Goal: Communication & Community: Participate in discussion

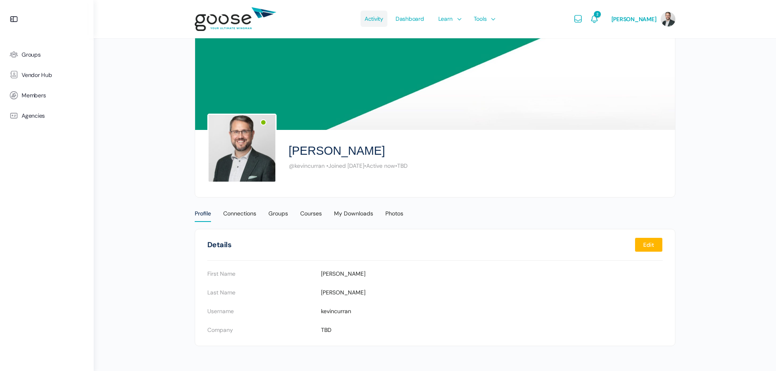
click at [383, 21] on span "Activity" at bounding box center [374, 19] width 19 height 38
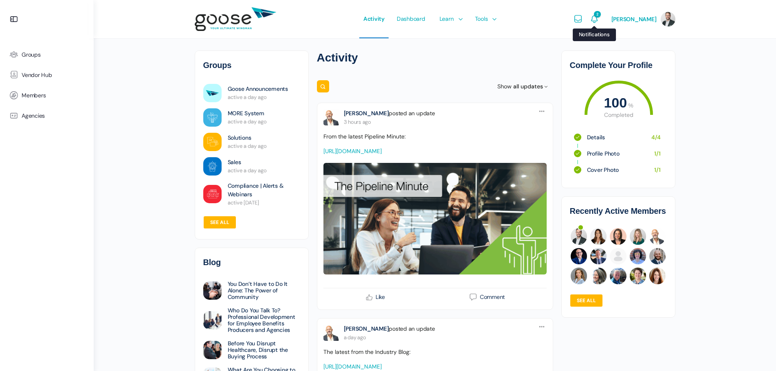
click at [600, 18] on span "2" at bounding box center [597, 14] width 7 height 7
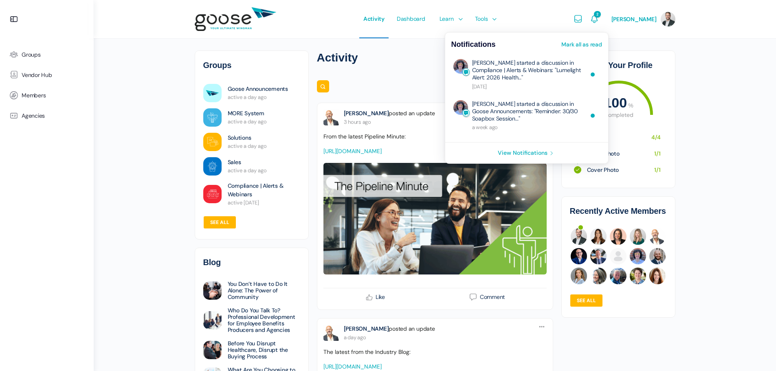
click at [602, 44] on link "Mark all as read" at bounding box center [581, 45] width 40 height 6
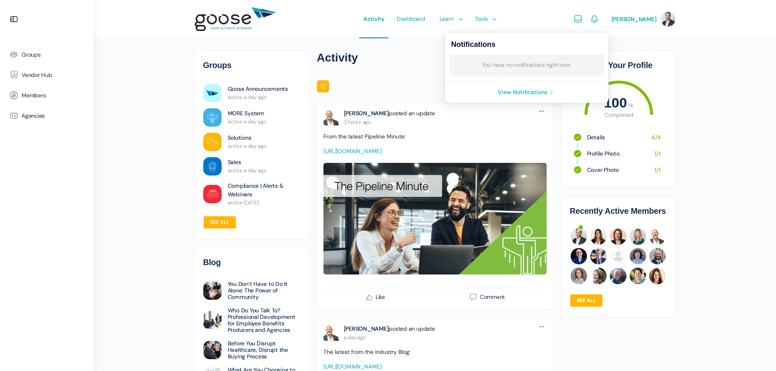
click at [387, 94] on div "Search Search Feed… Reset Show all updates All updates Created by me by new pos…" at bounding box center [435, 86] width 236 height 16
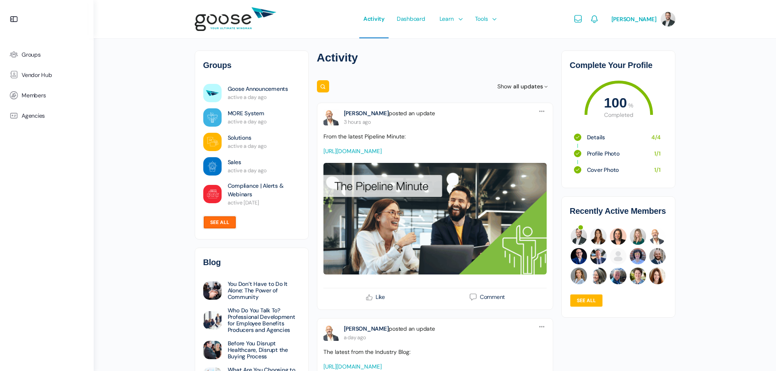
click at [216, 223] on link "See all" at bounding box center [219, 222] width 33 height 13
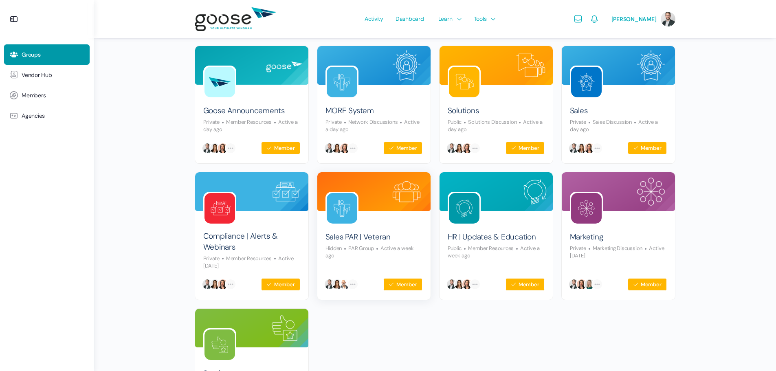
scroll to position [41, 0]
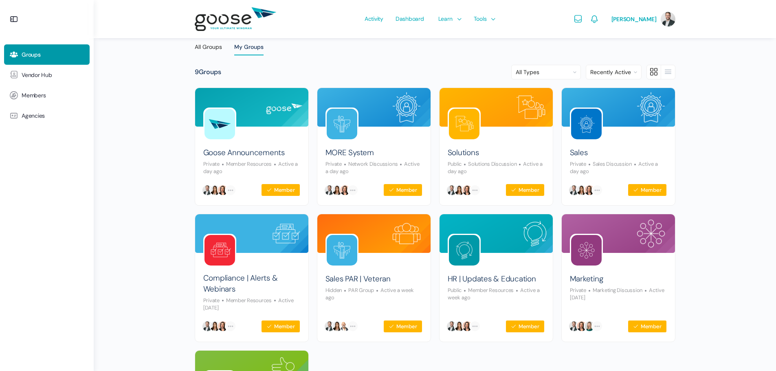
click at [228, 16] on img at bounding box center [235, 19] width 81 height 32
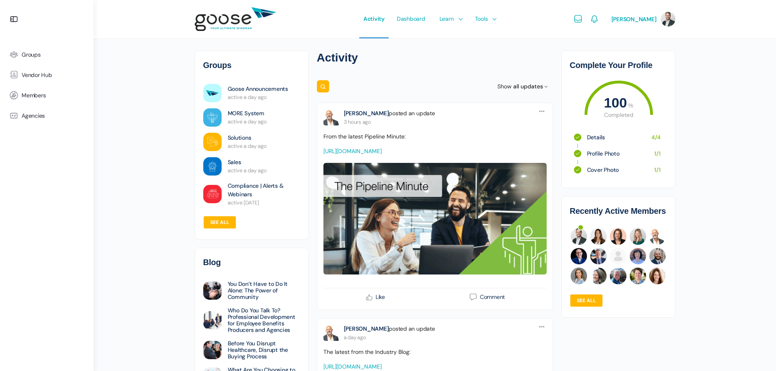
click at [532, 85] on span "all updates" at bounding box center [528, 86] width 30 height 7
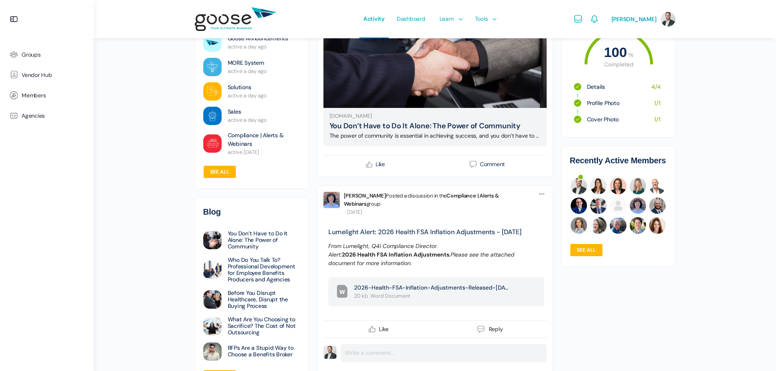
scroll to position [407, 0]
click at [571, 142] on div "Complete Your Profile 100 % Completed 1 Details 4 / 4 2 Profile Photo 1 / 1 3 C…" at bounding box center [618, 133] width 114 height 267
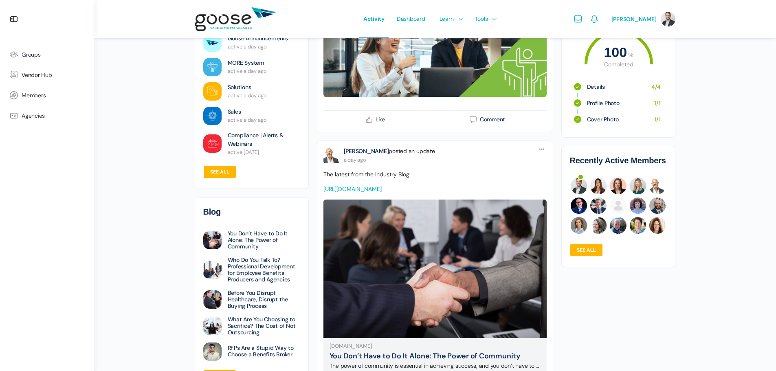
scroll to position [0, 0]
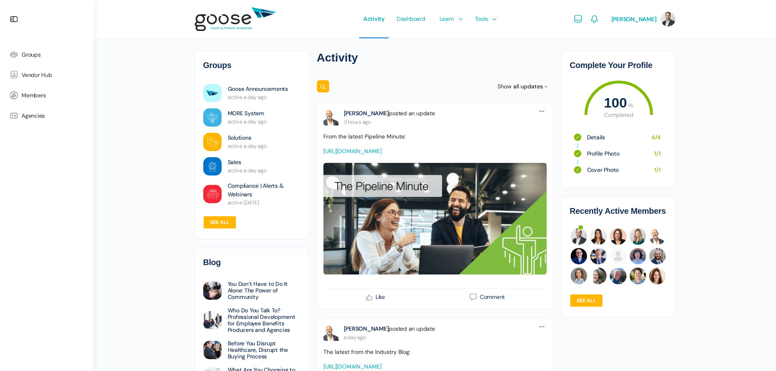
click at [422, 20] on span "Dashboard" at bounding box center [411, 19] width 29 height 38
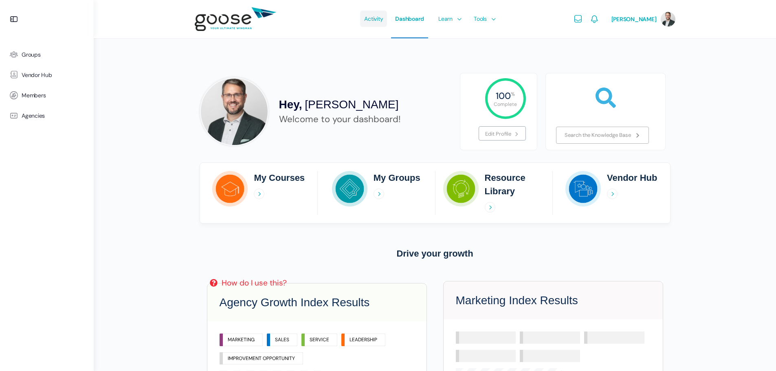
click at [376, 21] on span "Activity" at bounding box center [373, 19] width 19 height 38
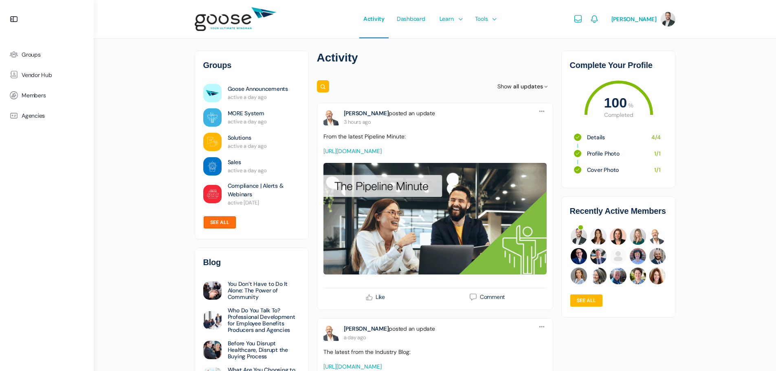
click at [215, 222] on link "See all" at bounding box center [219, 222] width 33 height 13
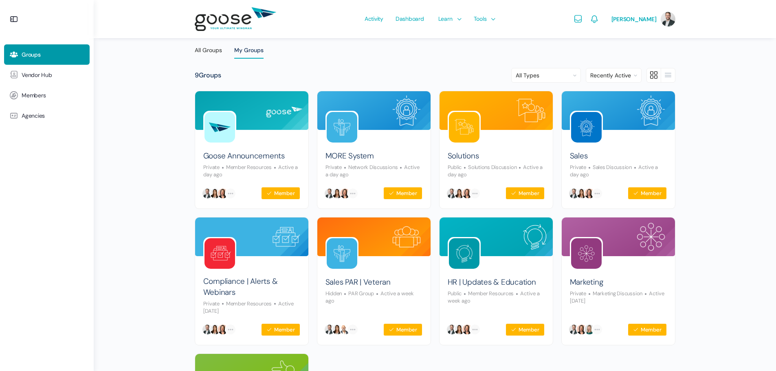
scroll to position [122, 0]
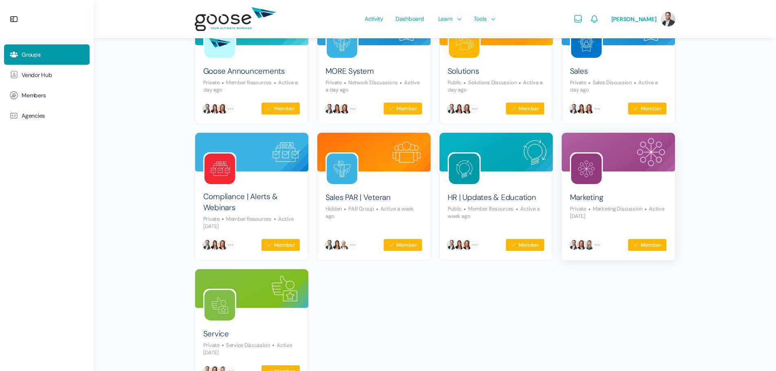
click at [587, 168] on img at bounding box center [586, 169] width 31 height 31
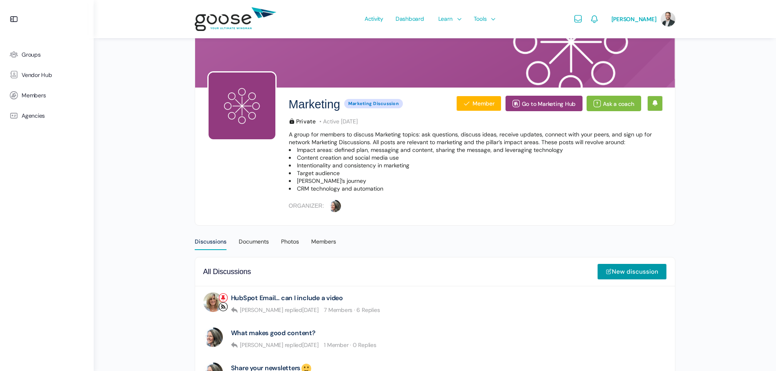
scroll to position [228, 0]
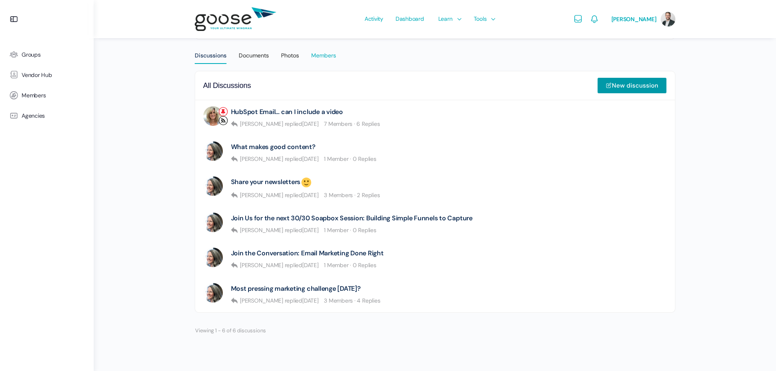
click at [321, 55] on div "Members" at bounding box center [323, 58] width 25 height 12
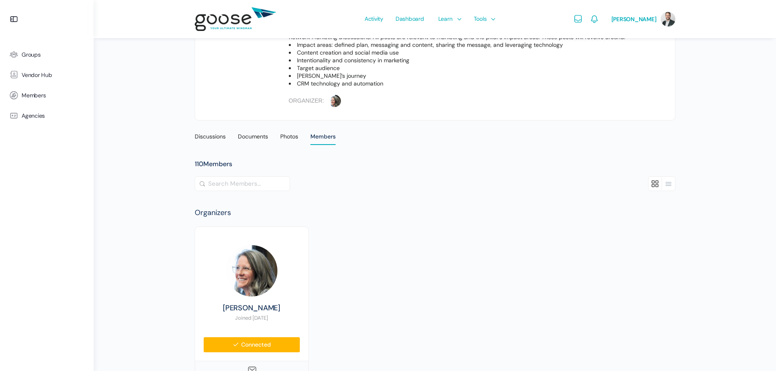
scroll to position [163, 0]
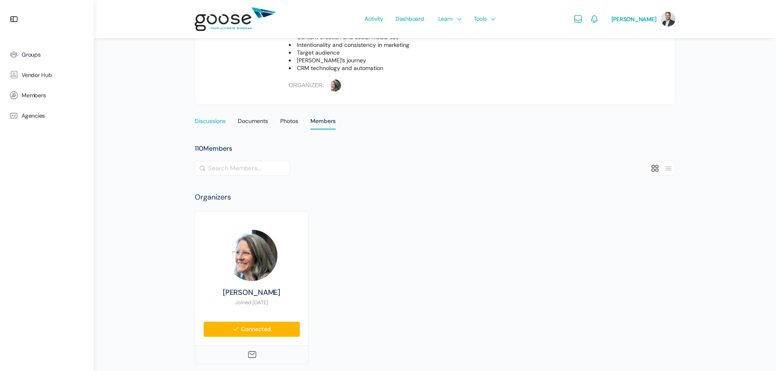
click at [214, 123] on div "Discussions" at bounding box center [210, 123] width 31 height 12
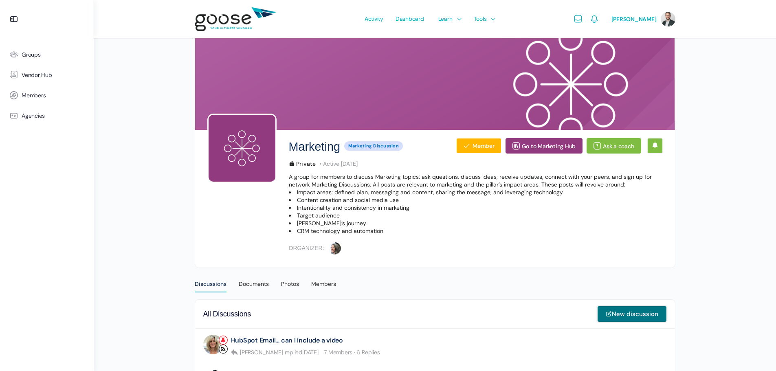
click at [618, 310] on link "New discussion" at bounding box center [632, 314] width 70 height 16
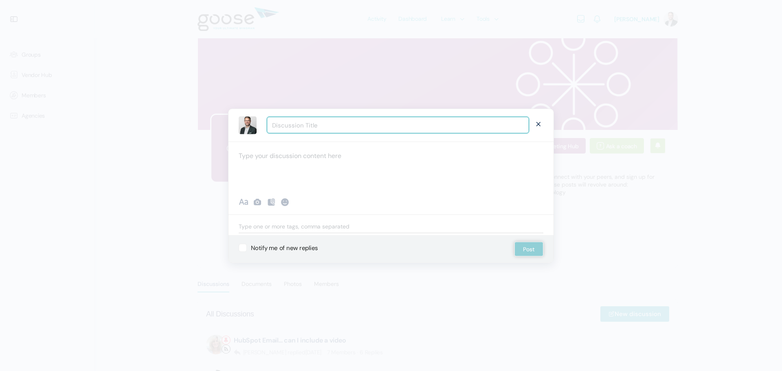
click at [324, 125] on input "Discussion Title" at bounding box center [398, 125] width 262 height 17
drag, startPoint x: 291, startPoint y: 124, endPoint x: 297, endPoint y: 125, distance: 5.4
click at [292, 123] on input "Brand Protections" at bounding box center [398, 125] width 262 height 17
click at [272, 125] on input "Brand & Naming Protection" at bounding box center [398, 125] width 262 height 17
drag, startPoint x: 378, startPoint y: 125, endPoint x: 211, endPoint y: 128, distance: 167.8
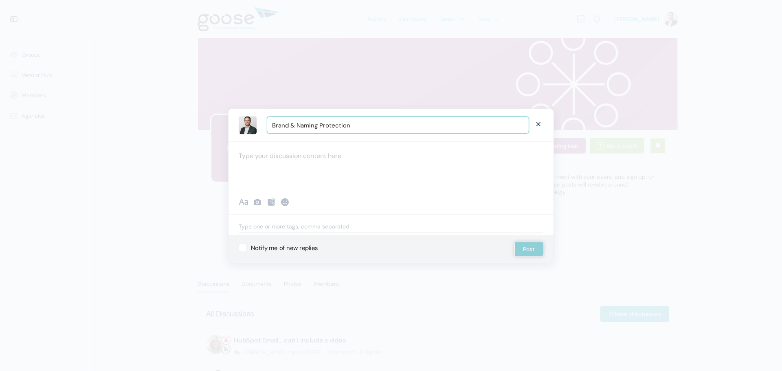
click at [211, 128] on body "Groups Vendor Hub Members Agencies Activity Dashboard Learn Courses Map Your Gr…" at bounding box center [391, 300] width 782 height 600
type input "Brand & Naming Protection"
click at [276, 154] on div at bounding box center [390, 165] width 325 height 49
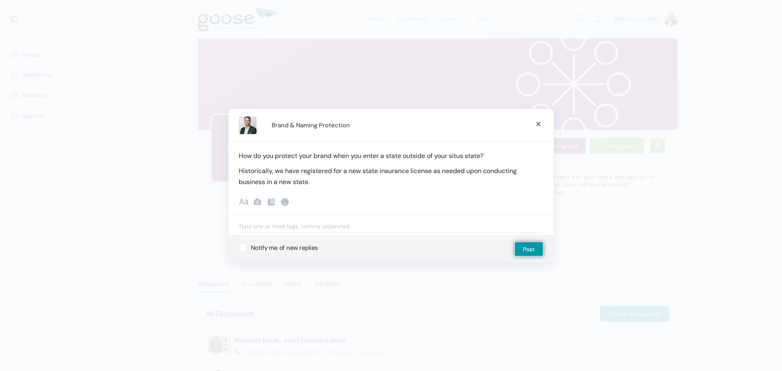
click at [430, 170] on p "Historically, we have registered for a new state insurance license as needed up…" at bounding box center [391, 176] width 305 height 22
click at [336, 183] on p "Historically, we have registered for a new state insurance license as needed up…" at bounding box center [391, 176] width 305 height 22
click at [433, 171] on p "Historically, we have registered for a new state insurance license as needed up…" at bounding box center [391, 176] width 305 height 22
click at [408, 177] on p "Historically, we have registered for a new state insurance license through NIPR…" at bounding box center [391, 176] width 305 height 22
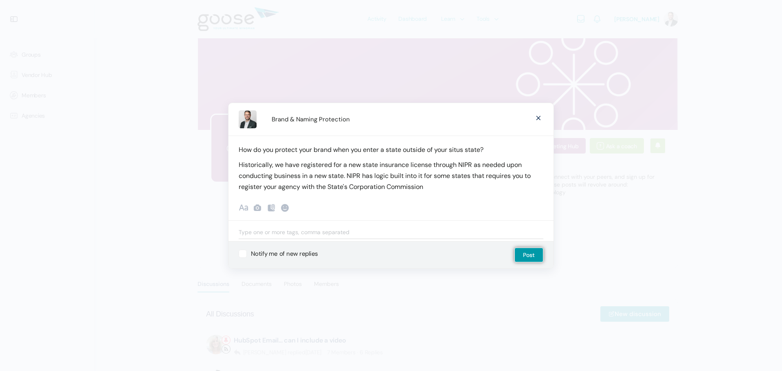
click at [302, 186] on p "Historically, we have registered for a new state insurance license through NIPR…" at bounding box center [391, 175] width 305 height 33
click at [518, 185] on p "Historically, we have registered for a new state insurance license through NIPR…" at bounding box center [391, 175] width 305 height 33
click at [300, 187] on p "Historically, we have registered for a new state insurance license through NIPR…" at bounding box center [391, 175] width 305 height 33
click at [307, 185] on p "Historically, we have registered for a new state insurance license through NIPR…" at bounding box center [391, 175] width 305 height 33
click at [518, 187] on p "Historically, we have registered for a new state insurance license through NIPR…" at bounding box center [391, 175] width 305 height 33
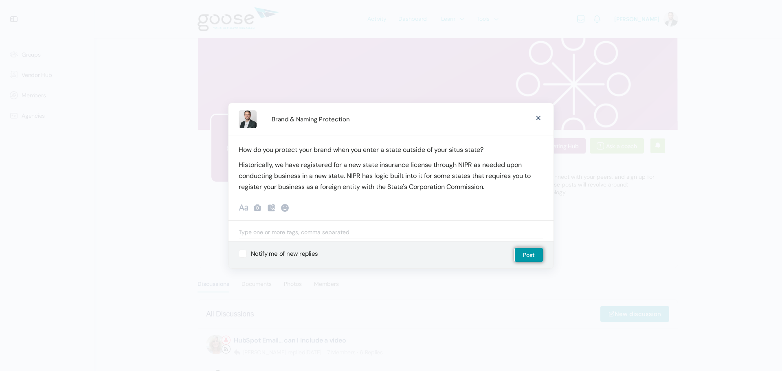
click at [333, 163] on p "Historically, we have registered for a new state insurance license through NIPR…" at bounding box center [391, 175] width 305 height 33
click at [519, 183] on p "Historically, we have registered our agency for a new state insurance license t…" at bounding box center [391, 175] width 305 height 33
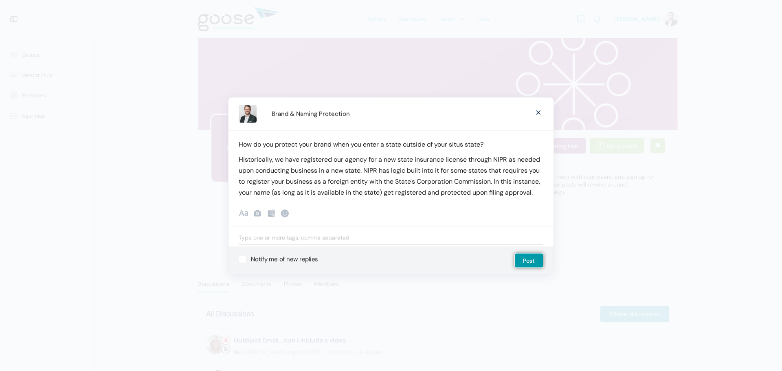
click at [270, 191] on p "Historically, we have registered our agency for a new state insurance license t…" at bounding box center [391, 176] width 305 height 44
click at [420, 196] on p "Historically, we have registered our agency for a new state insurance license t…" at bounding box center [391, 176] width 305 height 44
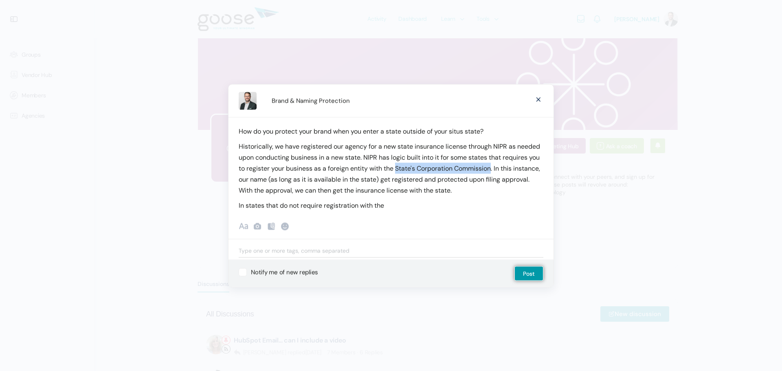
drag, startPoint x: 494, startPoint y: 169, endPoint x: 398, endPoint y: 167, distance: 96.1
click at [398, 167] on p "Historically, we have registered our agency for a new state insurance license t…" at bounding box center [391, 168] width 305 height 55
copy p "State's Corporation Commission"
click at [426, 202] on p "In states that do not require registration with the" at bounding box center [391, 205] width 305 height 11
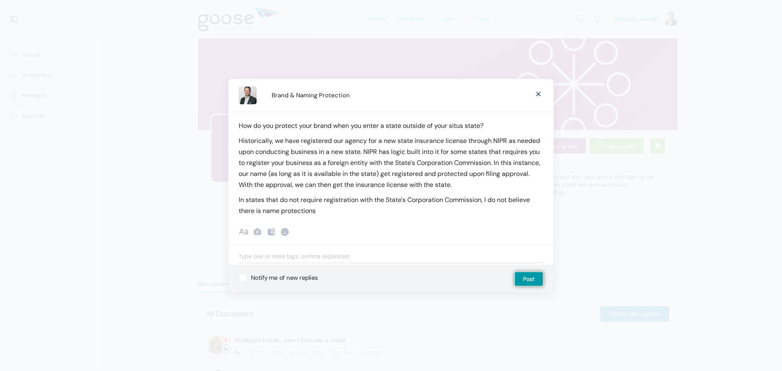
click at [280, 211] on p "In states that do not require registration with the State's Corporation Commiss…" at bounding box center [391, 205] width 305 height 22
click at [329, 211] on p "In states that do not require registration with the State's Corporation Commiss…" at bounding box center [391, 205] width 305 height 22
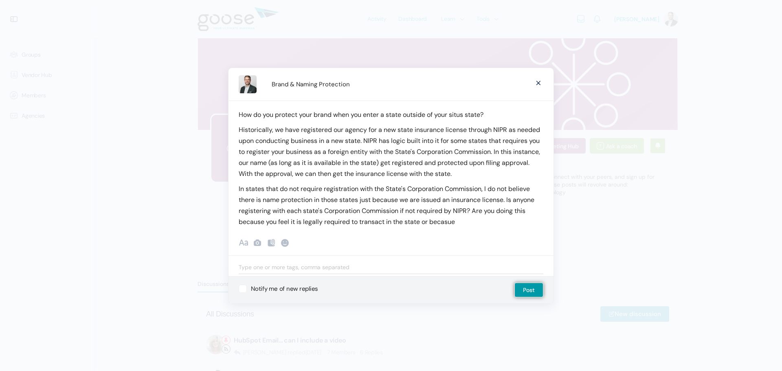
click at [448, 221] on p "In states that do not require registration with the State's Corporation Commiss…" at bounding box center [391, 205] width 305 height 44
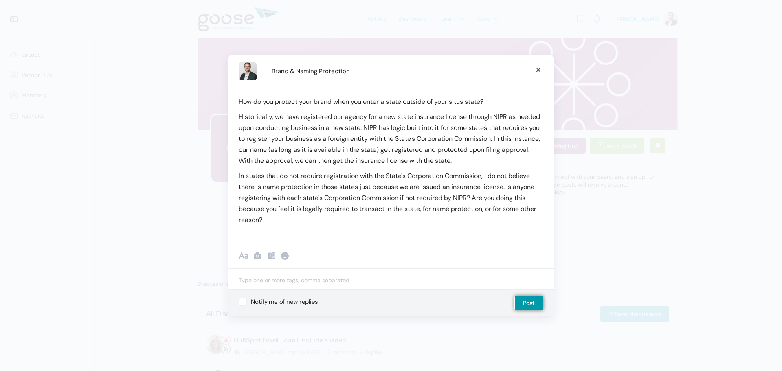
click at [451, 127] on p "Historically, we have registered our agency for a new state insurance license t…" at bounding box center [391, 138] width 305 height 55
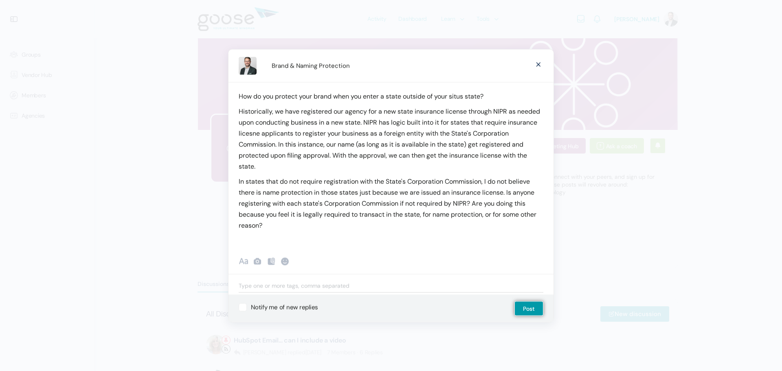
click at [256, 132] on p "Historically, we have registered our agency for a new state insurance license t…" at bounding box center [391, 138] width 305 height 66
click at [327, 132] on p "Historically, we have registered our agency for a new state insurance license t…" at bounding box center [391, 138] width 305 height 66
click at [423, 131] on p "Historically, we have registered our agency for a new state insurance license t…" at bounding box center [391, 138] width 305 height 66
click at [369, 165] on p "Historically, we have registered our agency for a new state insurance license t…" at bounding box center [391, 138] width 305 height 66
click at [387, 167] on p "Historically, we have registered our agency for a new state insurance license t…" at bounding box center [391, 138] width 305 height 66
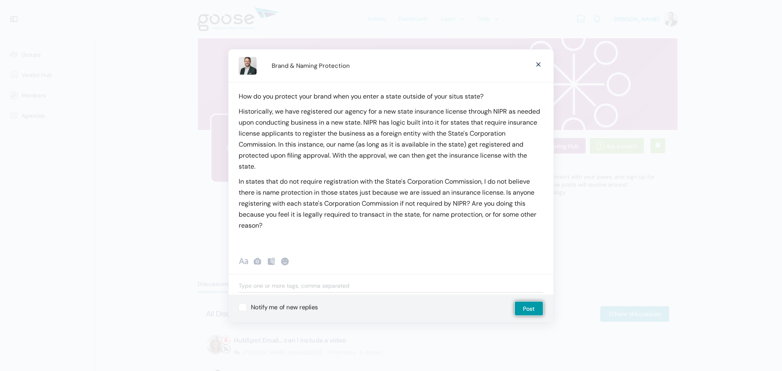
click at [361, 154] on p "Historically, we have registered our agency for a new state insurance license t…" at bounding box center [391, 138] width 305 height 66
click at [351, 224] on p "In states that do not require registration with the State's Corporation Commiss…" at bounding box center [391, 203] width 305 height 55
click at [508, 192] on p "In states that do not require registration with the State's Corporation Commiss…" at bounding box center [391, 203] width 305 height 55
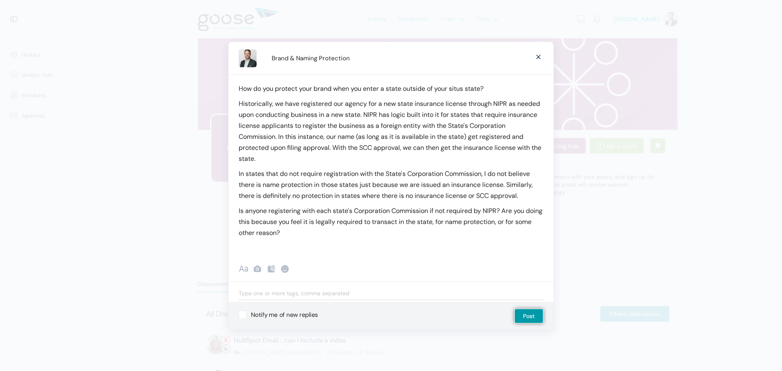
click at [349, 230] on p "Is anyone registering with each state's Corporation Commission if not required …" at bounding box center [391, 221] width 305 height 33
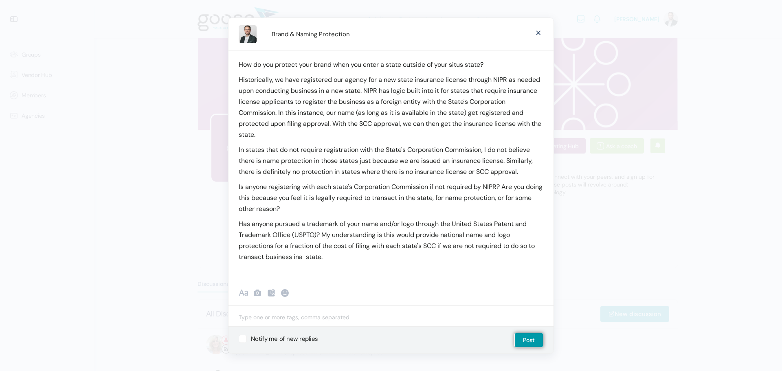
click at [299, 255] on p "Has anyone pursued a trademark of your name and/or logo through the United Stat…" at bounding box center [391, 240] width 305 height 44
click at [393, 257] on p "Has anyone pursued a trademark of your name and/or logo through the United Stat…" at bounding box center [391, 240] width 305 height 44
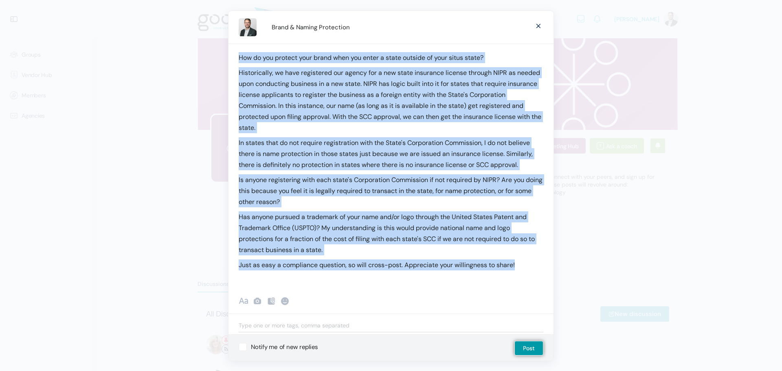
drag, startPoint x: 524, startPoint y: 263, endPoint x: 132, endPoint y: 31, distance: 455.1
click at [132, 31] on body "Groups Vendor Hub Members Agencies Activity Dashboard Learn Courses Map Your Gr…" at bounding box center [391, 300] width 782 height 600
copy div "How do you protect your brand when you enter a state outside of your situs stat…"
click at [388, 57] on p "How do you protect your brand when you enter a state outside of your situs stat…" at bounding box center [391, 57] width 305 height 11
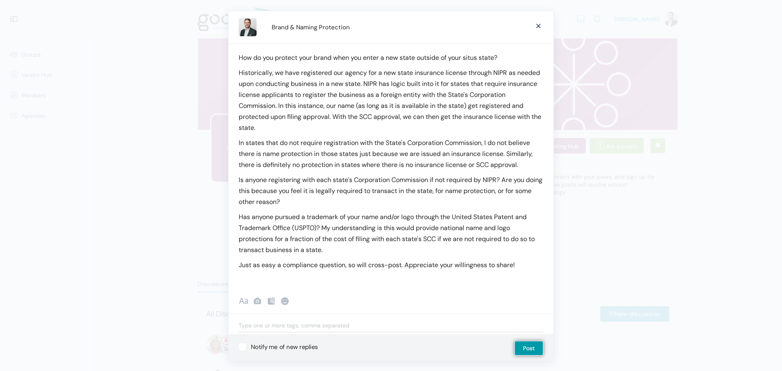
click at [507, 71] on p "Historically, we have registered our agency for a new state insurance license t…" at bounding box center [391, 100] width 305 height 66
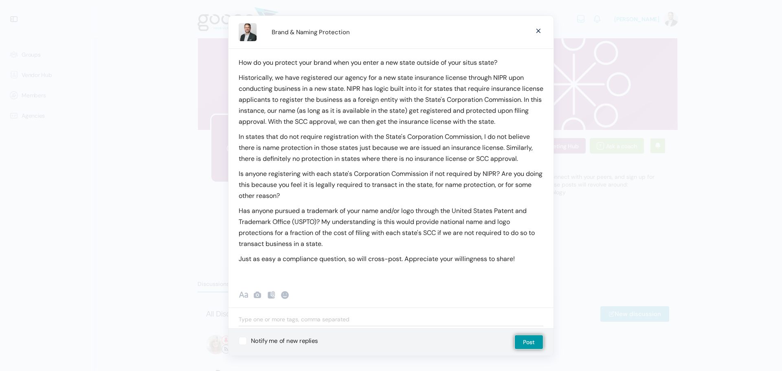
click at [275, 104] on p "Historically, we have registered our agency for a new state insurance license t…" at bounding box center [391, 99] width 305 height 55
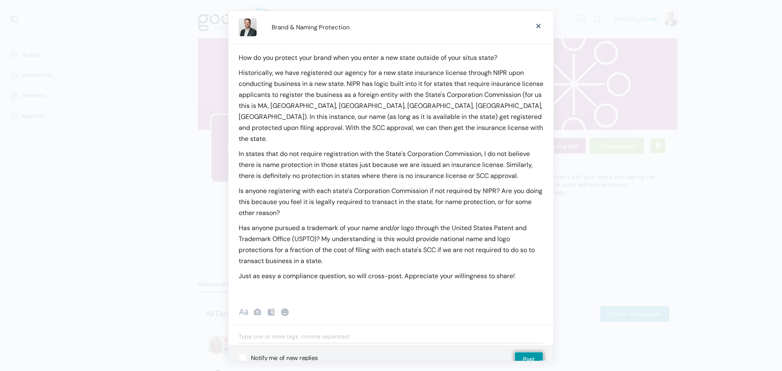
click at [453, 154] on p "In states that do not require registration with the State's Corporation Commiss…" at bounding box center [391, 164] width 305 height 33
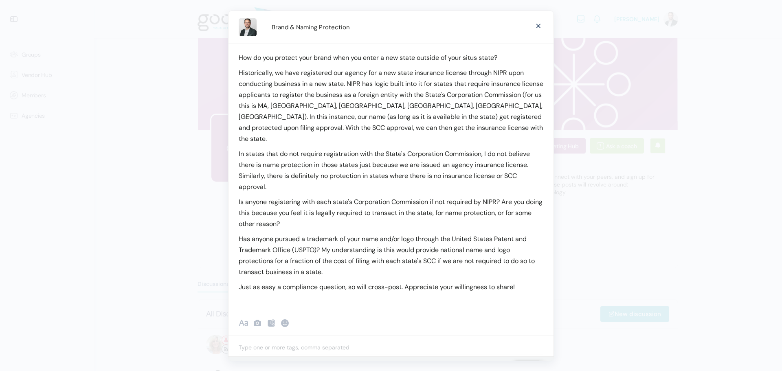
scroll to position [12, 0]
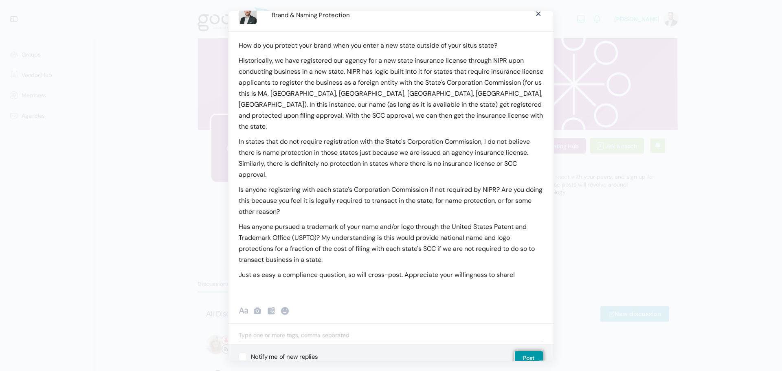
click at [418, 187] on p "Is anyone registering with each state's Corporation Commission if not required …" at bounding box center [391, 200] width 305 height 33
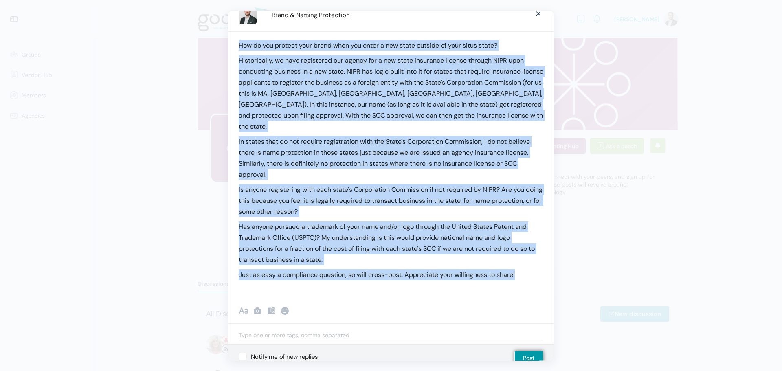
scroll to position [0, 0]
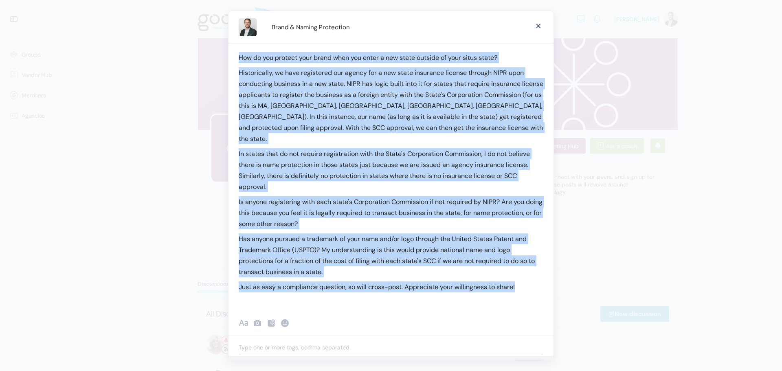
drag, startPoint x: 528, startPoint y: 266, endPoint x: 204, endPoint y: 15, distance: 410.3
click at [204, 15] on body "Groups Vendor Hub Members Agencies Activity Dashboard Learn Courses Map Your Gr…" at bounding box center [391, 300] width 782 height 600
copy div "How do you protect your brand when you enter a new state outside of your situs …"
click at [524, 362] on button "Post" at bounding box center [528, 369] width 29 height 15
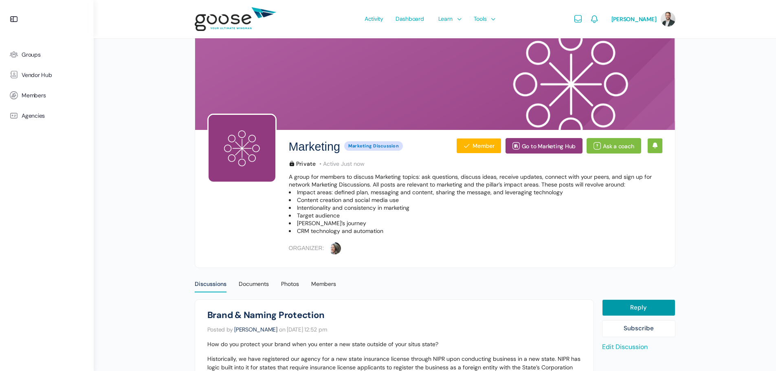
click at [31, 62] on e-page-transition at bounding box center [388, 185] width 776 height 371
click at [406, 20] on span "Dashboard" at bounding box center [409, 19] width 29 height 38
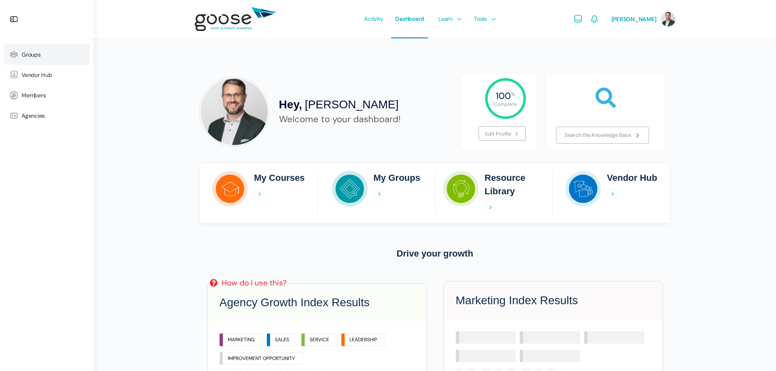
click at [35, 52] on span "Groups" at bounding box center [31, 54] width 19 height 7
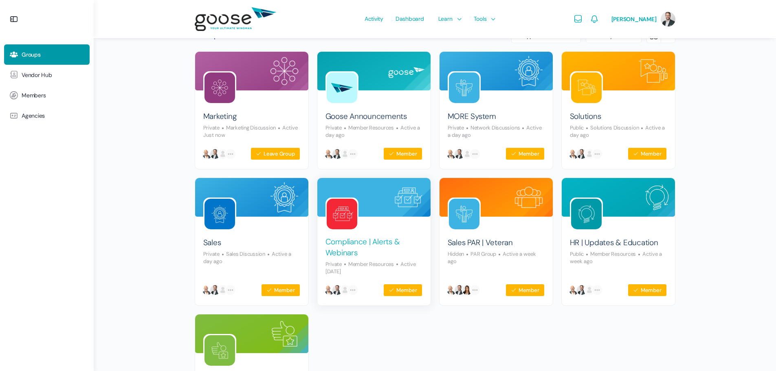
scroll to position [81, 0]
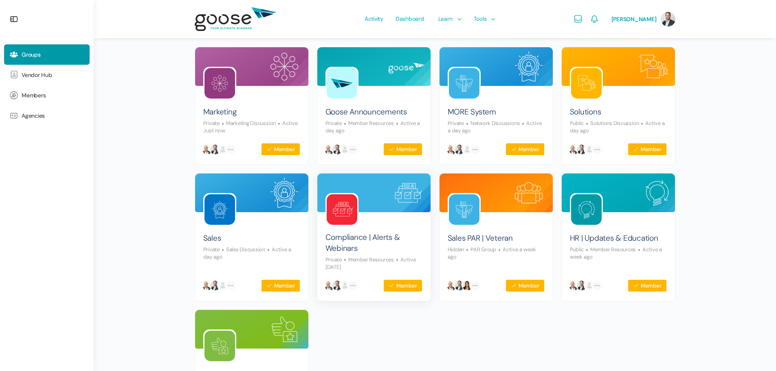
click at [349, 211] on img at bounding box center [342, 209] width 31 height 31
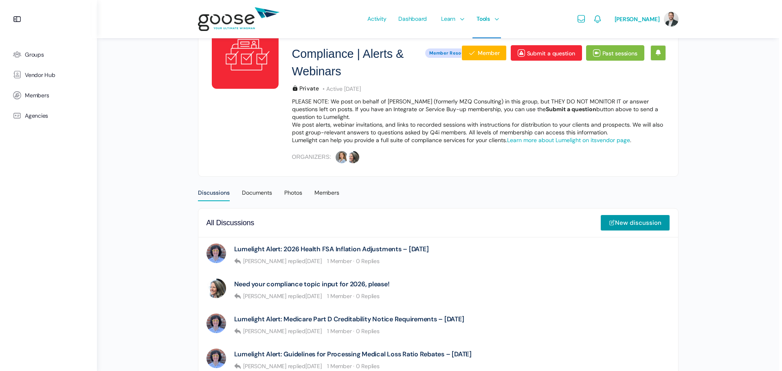
scroll to position [122, 0]
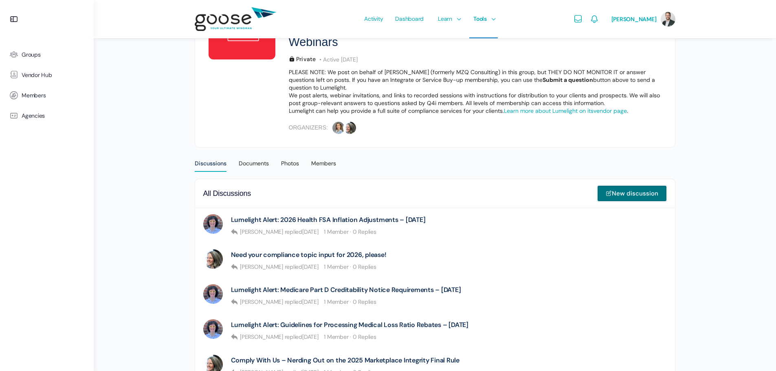
click at [613, 192] on link "New discussion" at bounding box center [632, 193] width 70 height 16
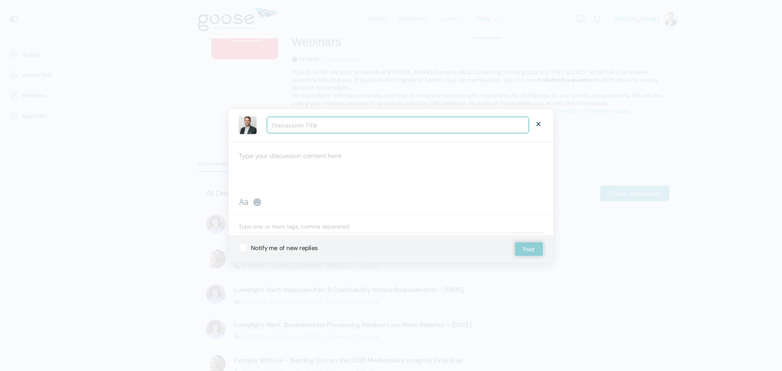
click at [288, 162] on div at bounding box center [390, 165] width 325 height 49
paste div
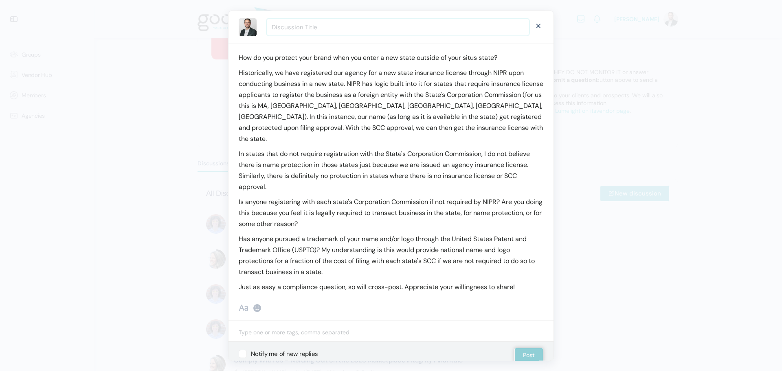
click at [289, 29] on input "Discussion Title" at bounding box center [398, 27] width 262 height 17
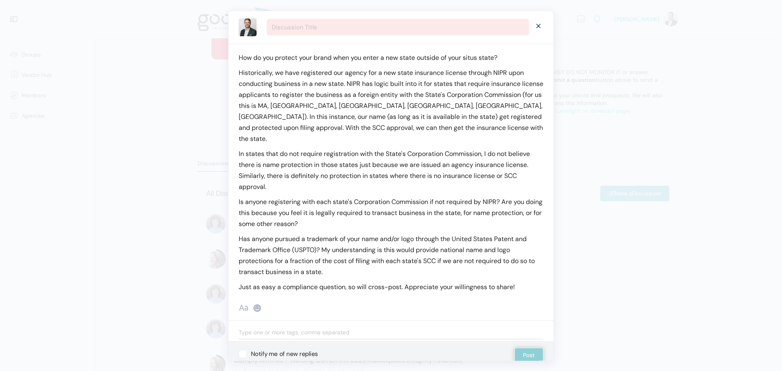
type input "Brand & Naming Protection"
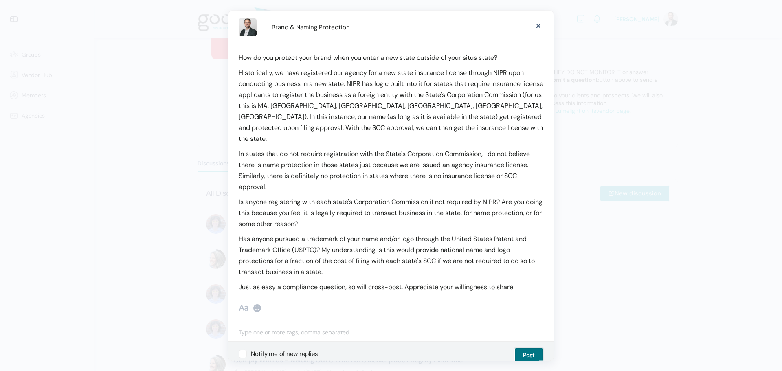
click at [526, 347] on button "Post" at bounding box center [528, 354] width 29 height 15
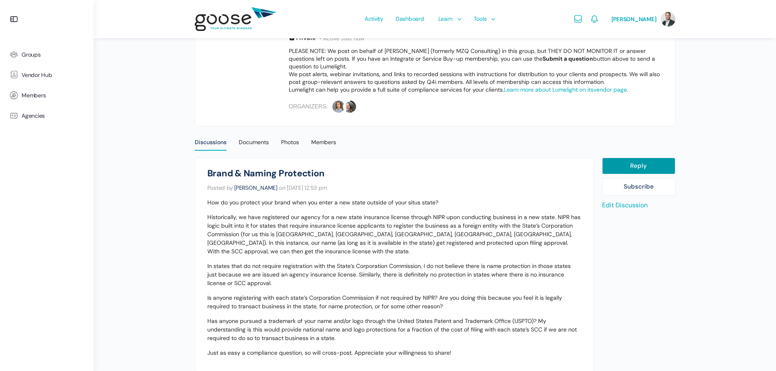
scroll to position [89, 0]
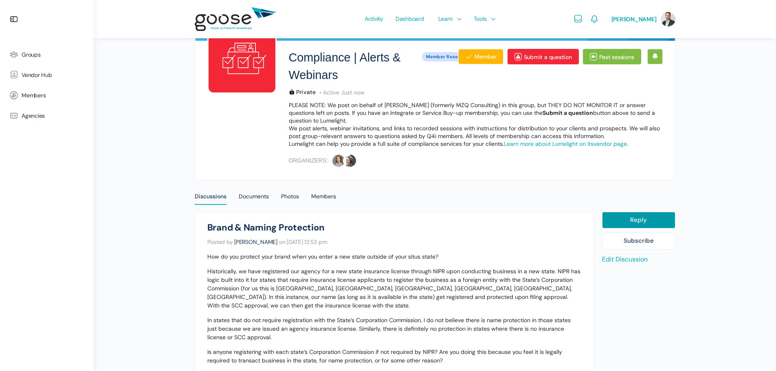
click at [640, 261] on link "Edit Discussion" at bounding box center [625, 259] width 46 height 9
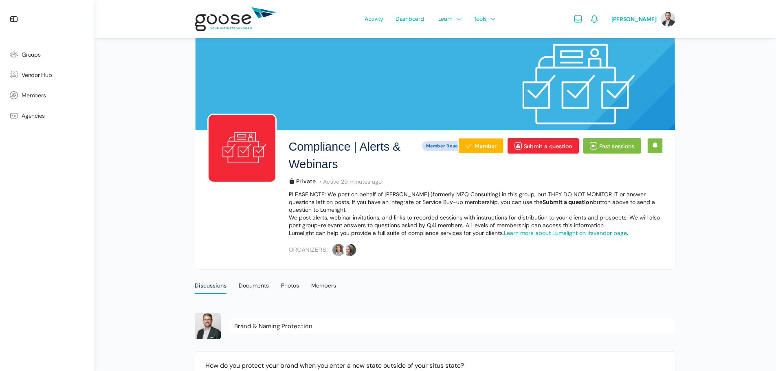
scroll to position [244, 0]
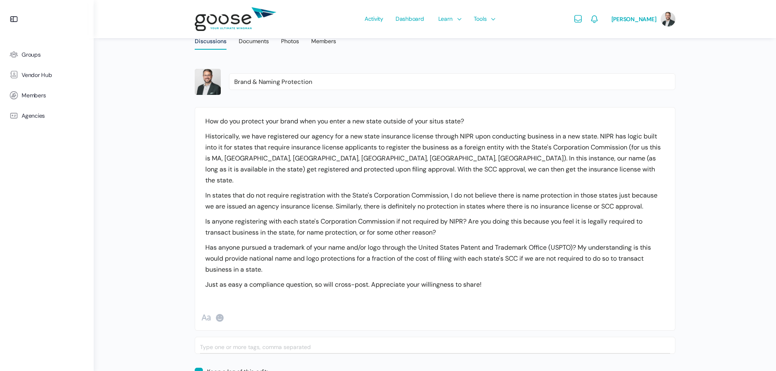
click at [282, 279] on p "Just as easy a compliance question, so will cross-post. Appreciate your willing…" at bounding box center [434, 284] width 459 height 11
drag, startPoint x: 285, startPoint y: 275, endPoint x: 250, endPoint y: 274, distance: 34.6
click at [250, 279] on p "Just as easy a compliance question, so will cross-post. Appreciate your willing…" at bounding box center [434, 284] width 459 height 11
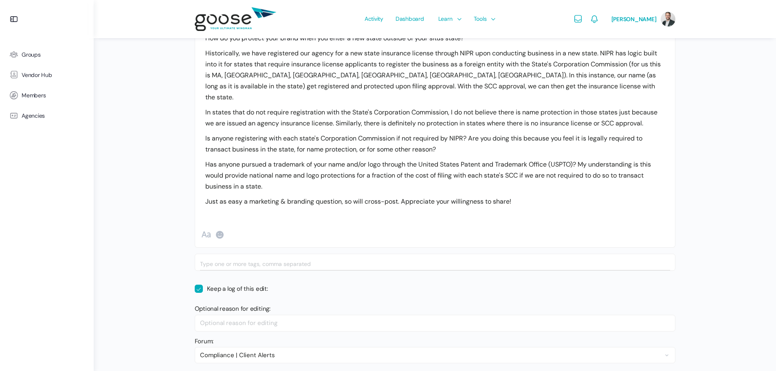
scroll to position [387, 0]
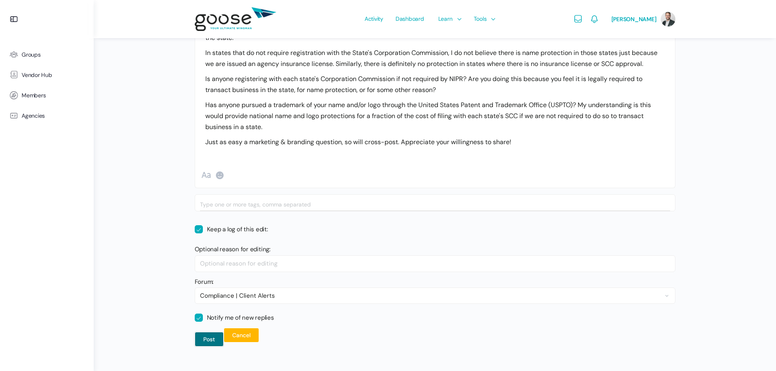
click at [210, 332] on button "Post" at bounding box center [209, 339] width 29 height 15
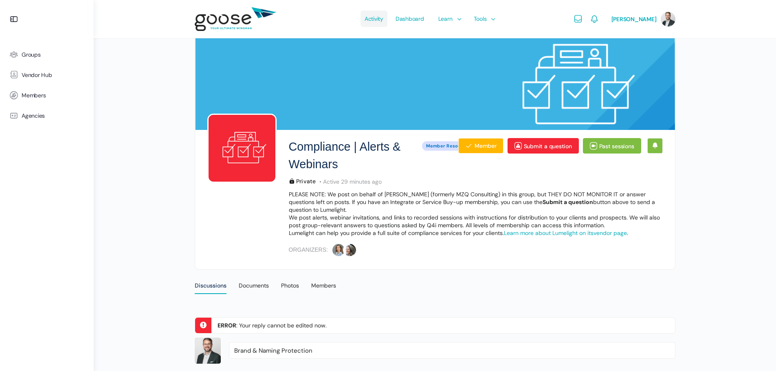
click at [383, 20] on span "Activity" at bounding box center [374, 19] width 19 height 38
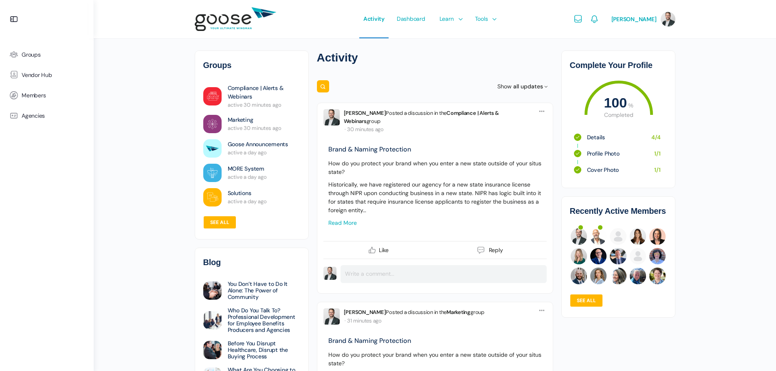
click at [349, 219] on link "Read more" at bounding box center [342, 222] width 29 height 7
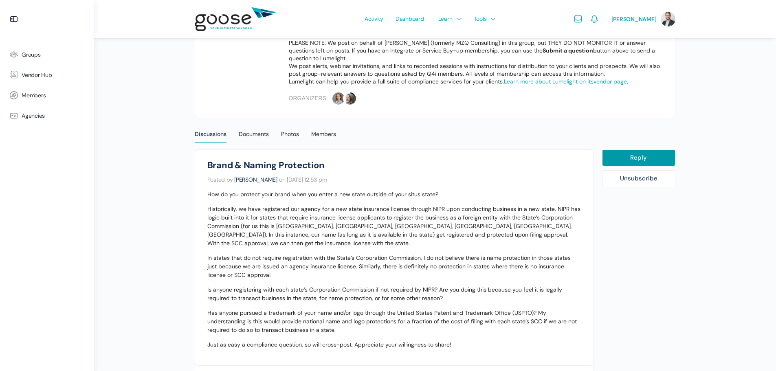
scroll to position [163, 0]
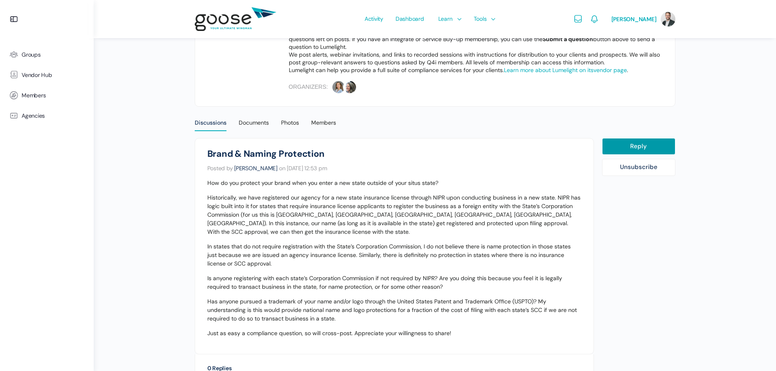
click at [498, 223] on p "Historically, we have registered our agency for a new state insurance license t…" at bounding box center [394, 214] width 374 height 43
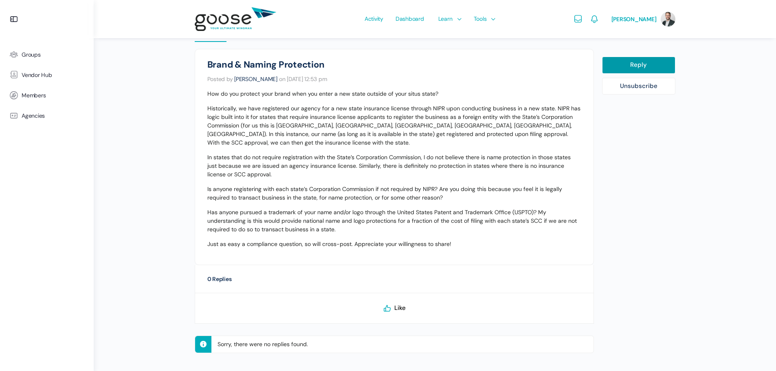
scroll to position [0, 0]
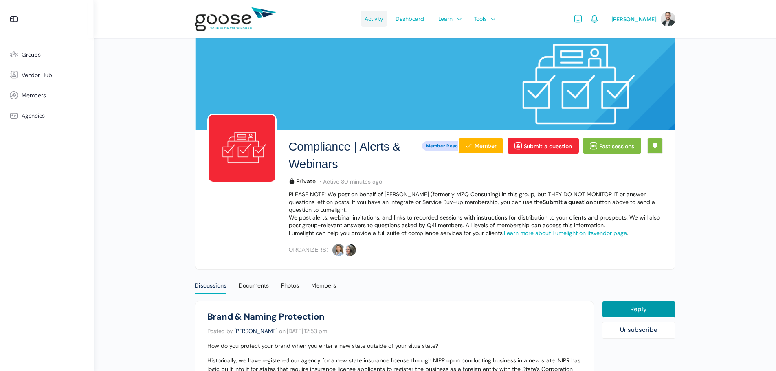
click at [372, 18] on span "Activity" at bounding box center [374, 19] width 19 height 38
